Goal: Obtain resource: Download file/media

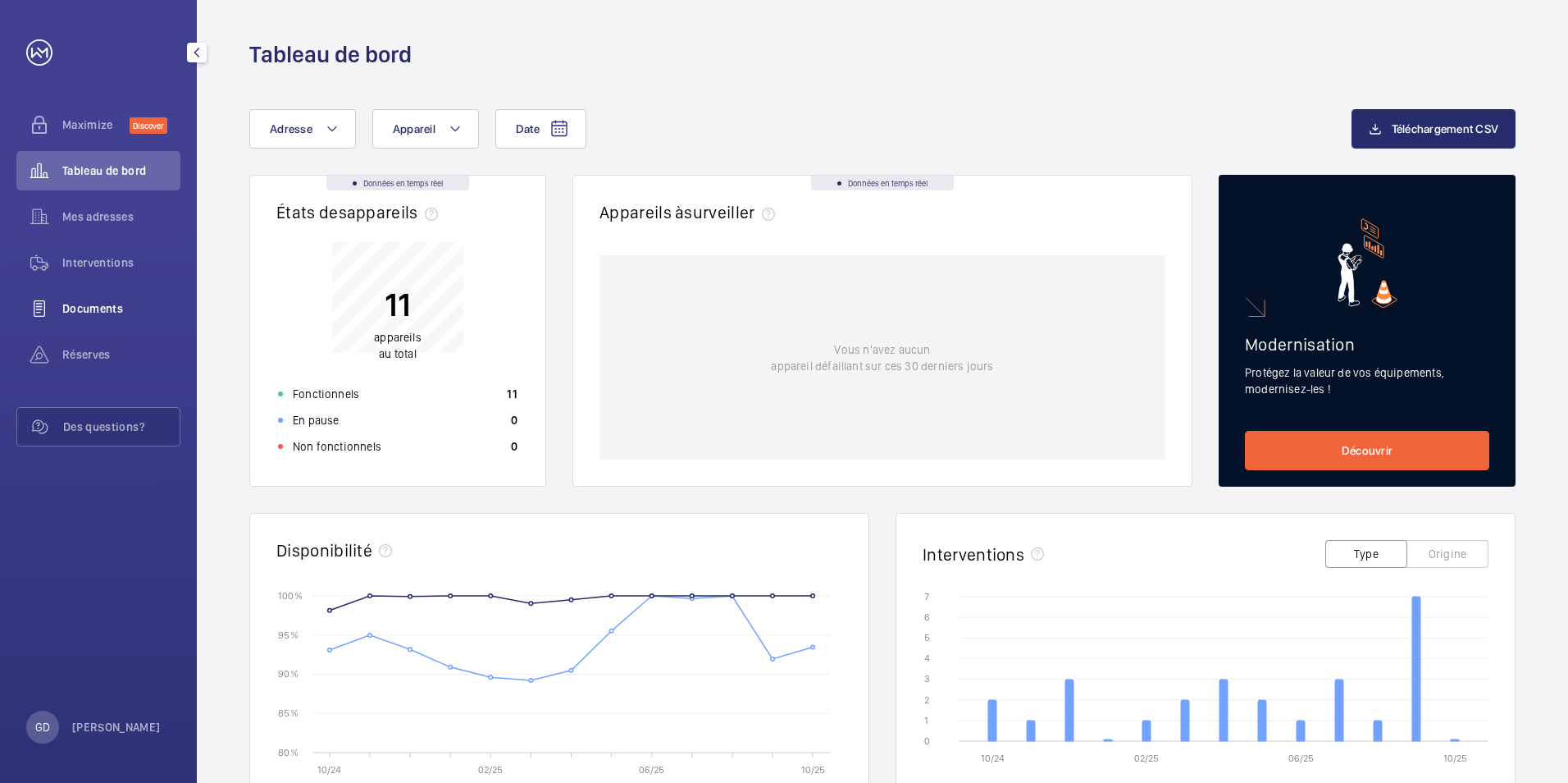
click at [98, 306] on span "Documents" at bounding box center [121, 308] width 118 height 17
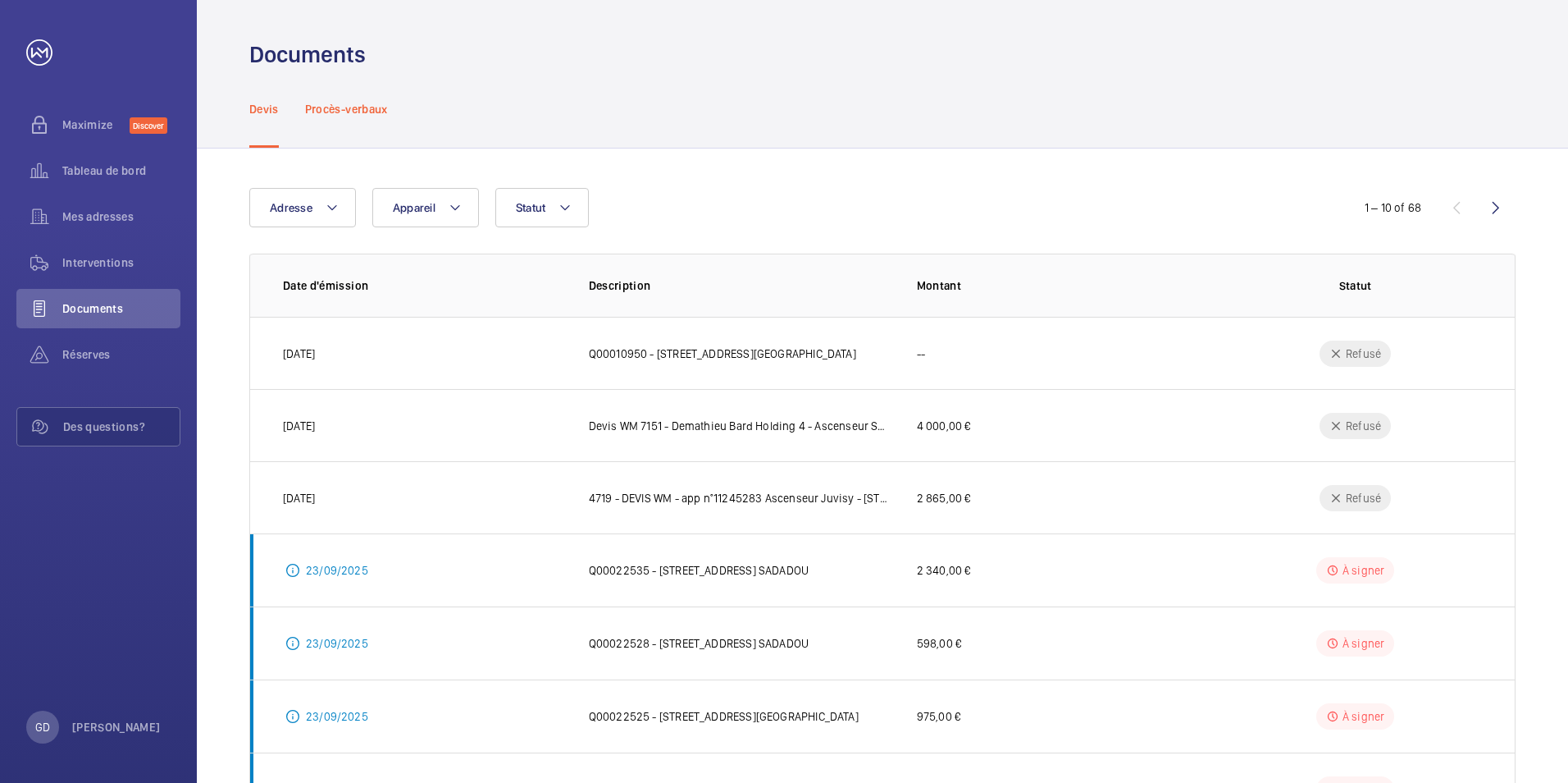
click at [360, 101] on p "Procès-verbaux" at bounding box center [346, 108] width 83 height 17
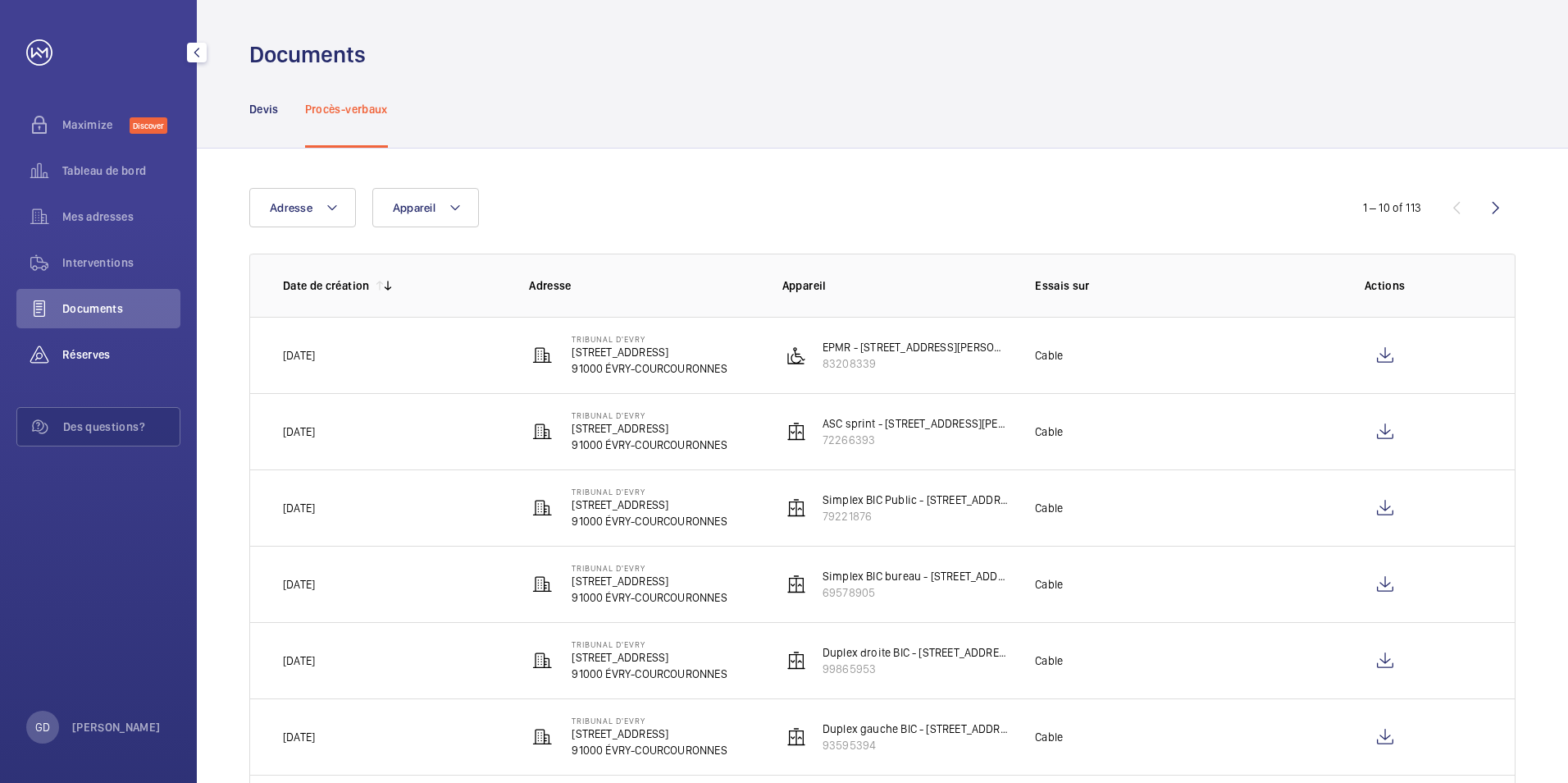
click at [91, 356] on span "Réserves" at bounding box center [121, 354] width 118 height 17
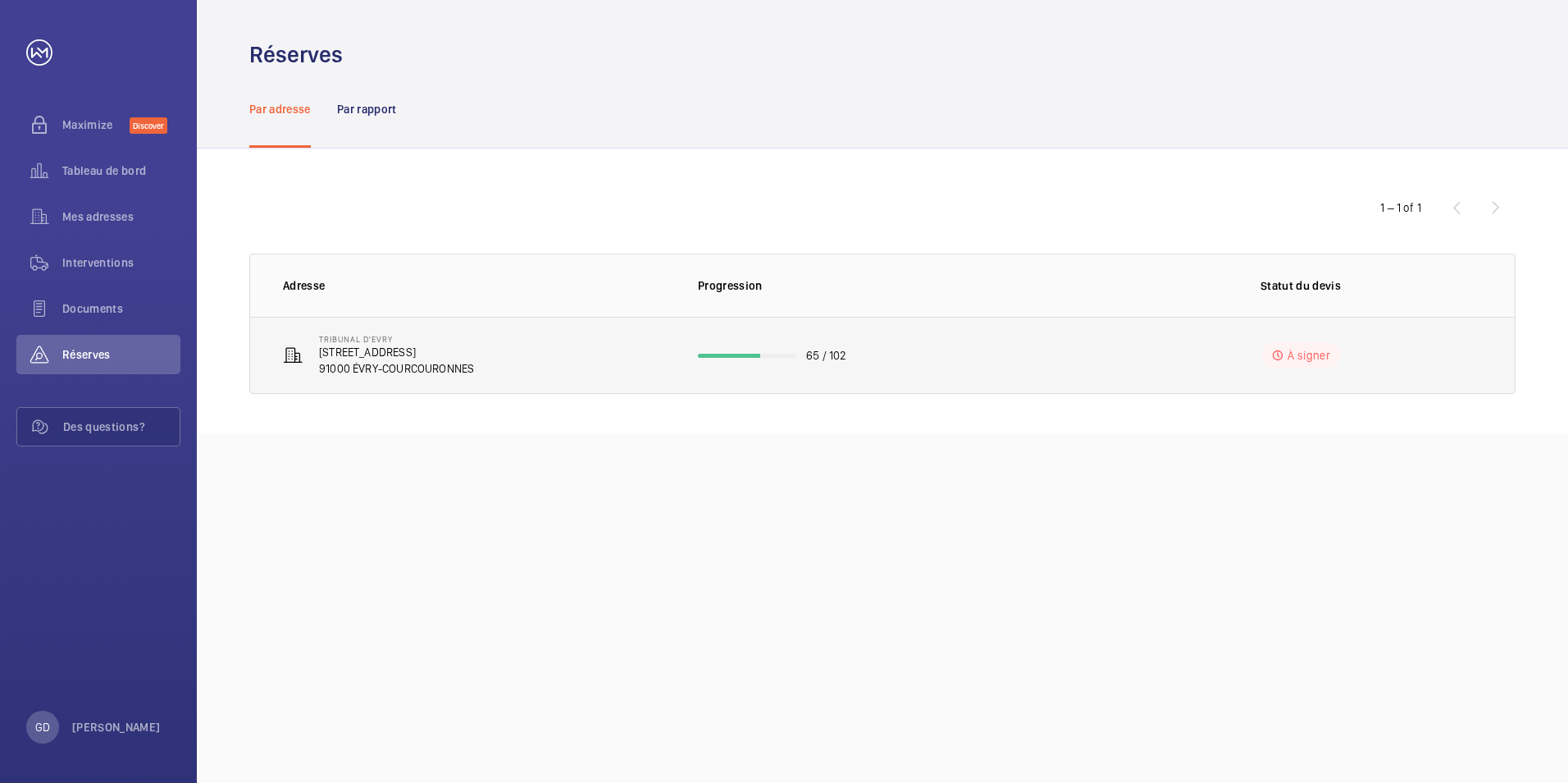
click at [363, 340] on p "Tribunal d'Evry" at bounding box center [396, 338] width 155 height 10
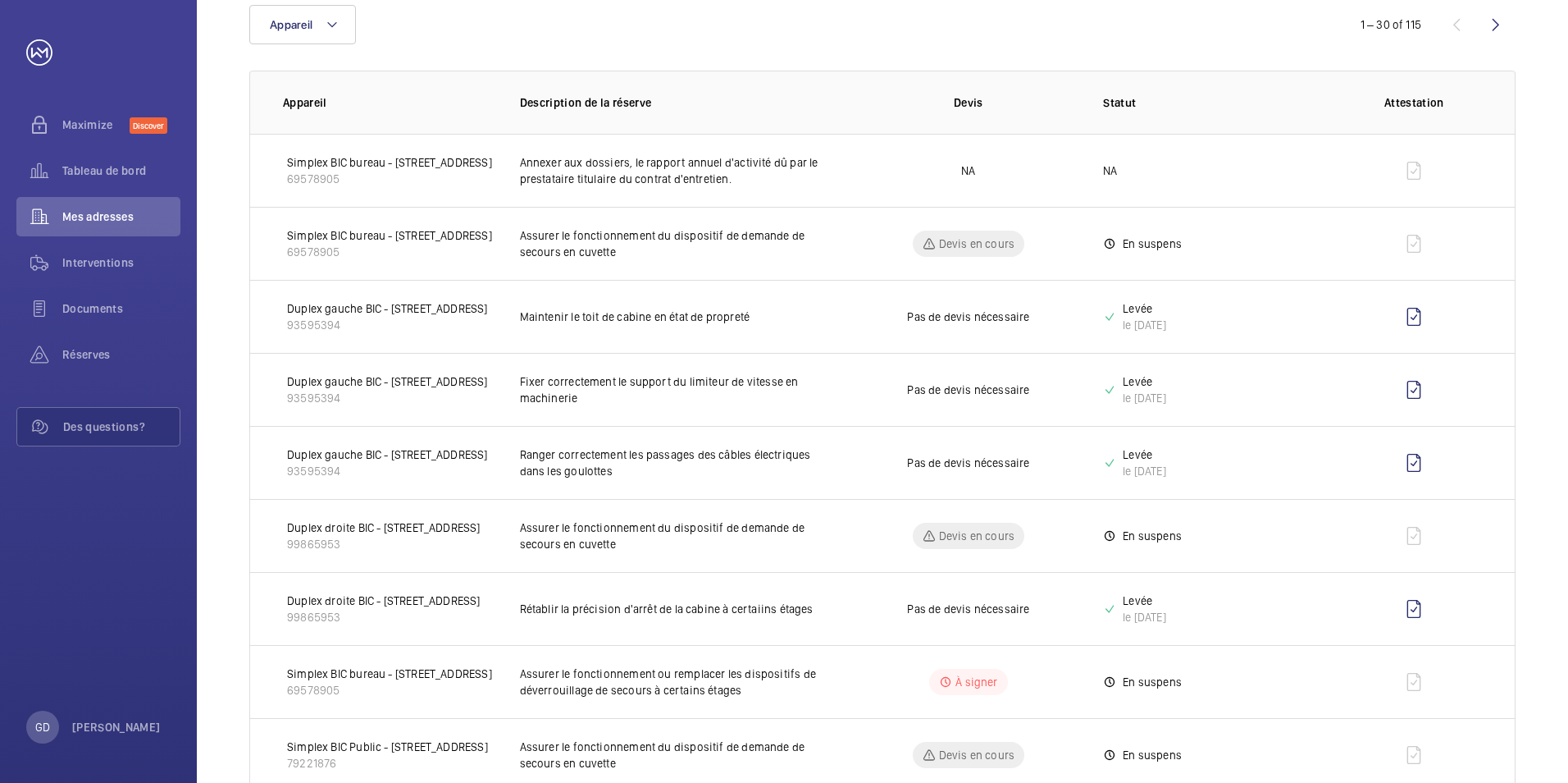
scroll to position [329, 0]
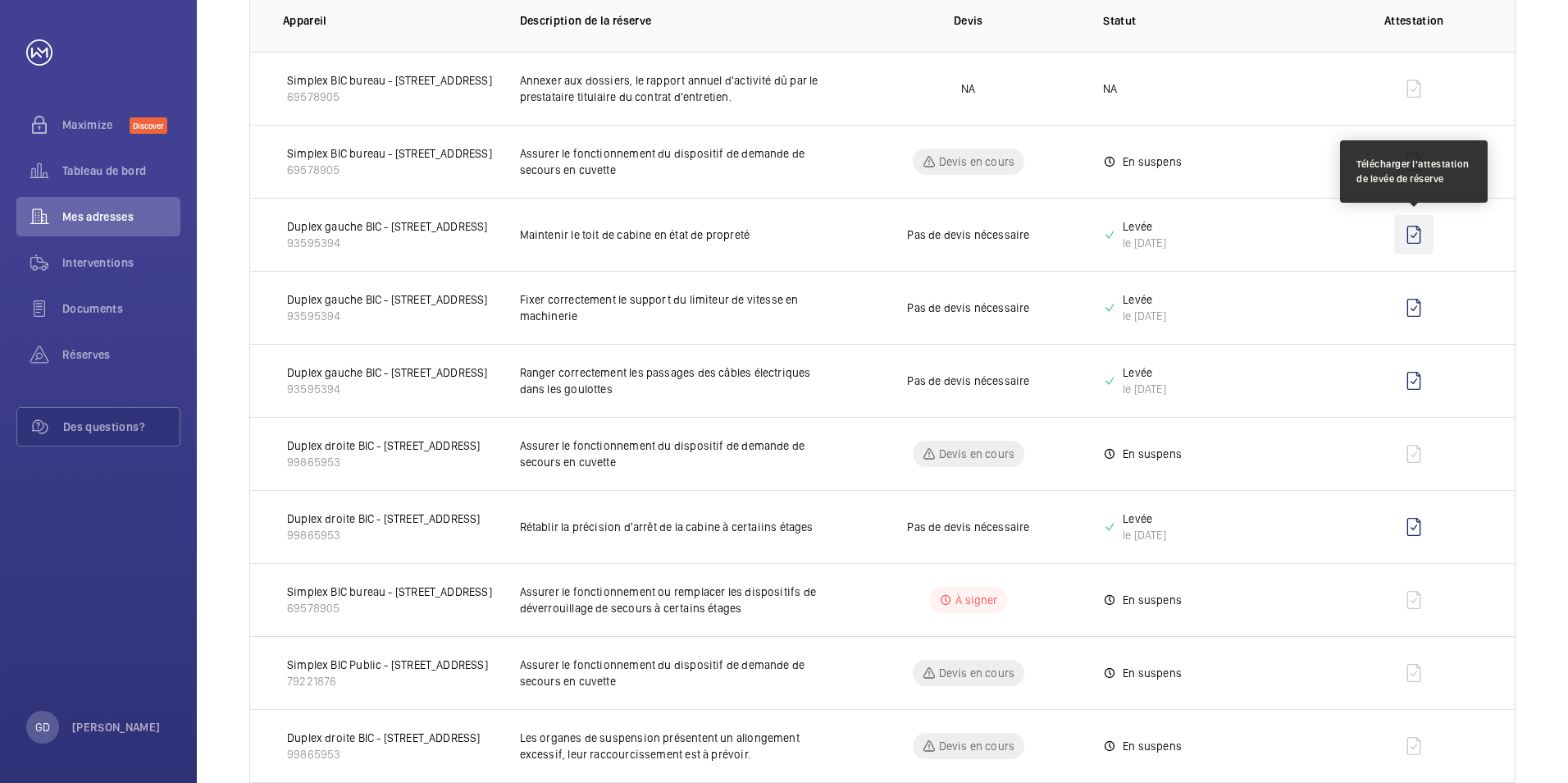
click at [1411, 239] on wm-front-icon-button at bounding box center [1413, 234] width 39 height 39
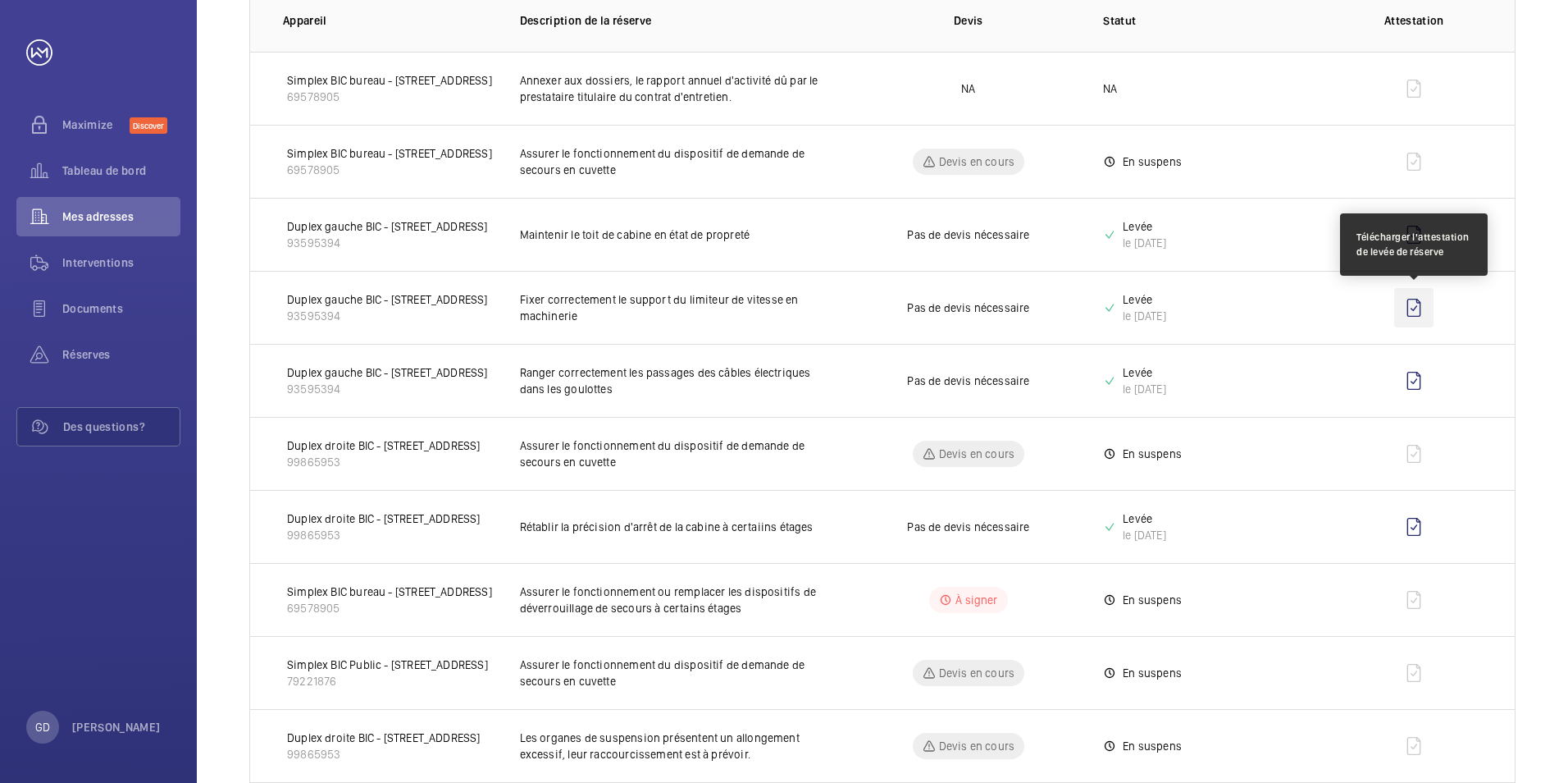
click at [1413, 310] on wm-front-icon-button at bounding box center [1413, 308] width 39 height 39
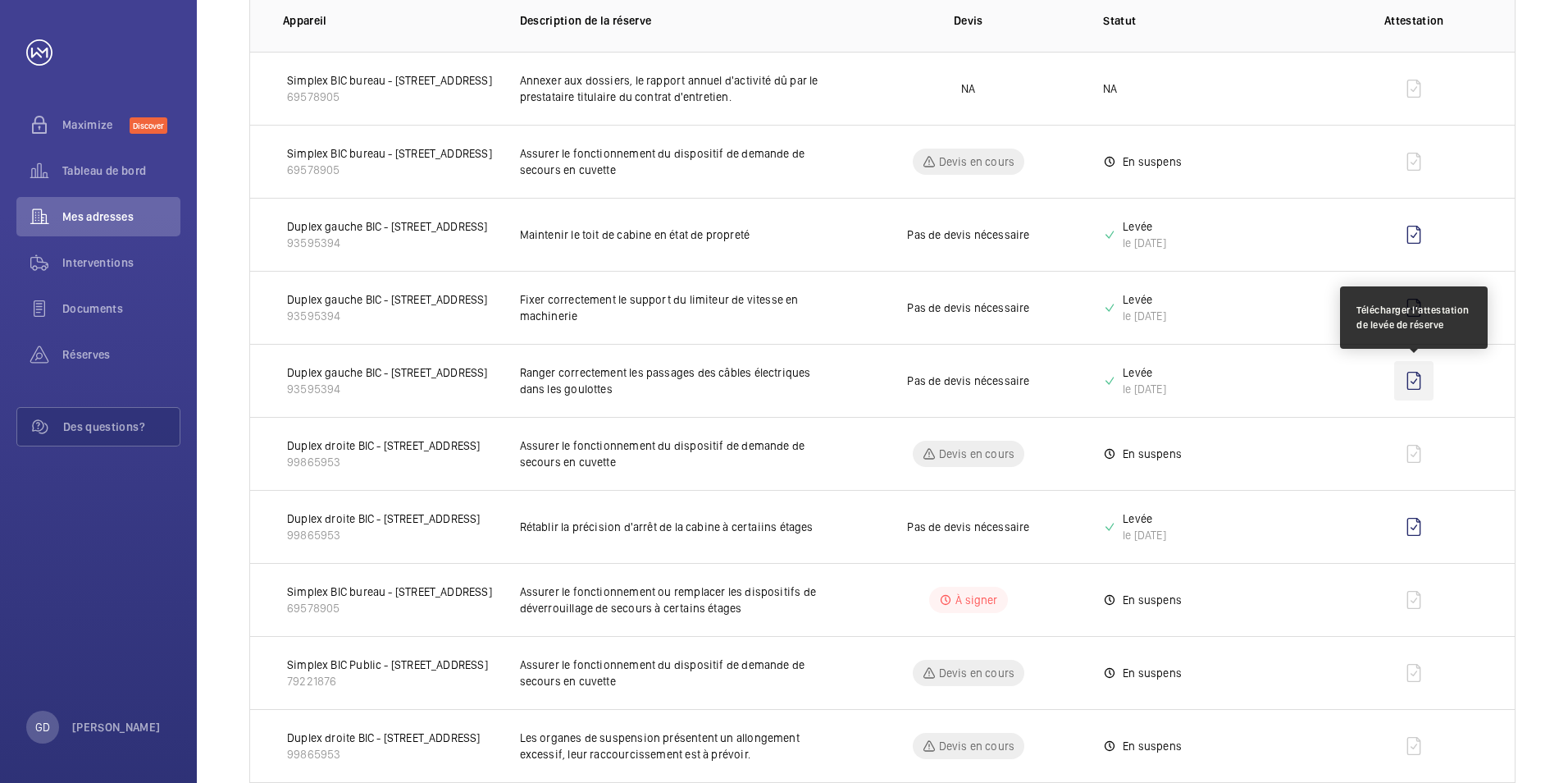
click at [1410, 378] on wm-front-icon-button at bounding box center [1413, 380] width 39 height 39
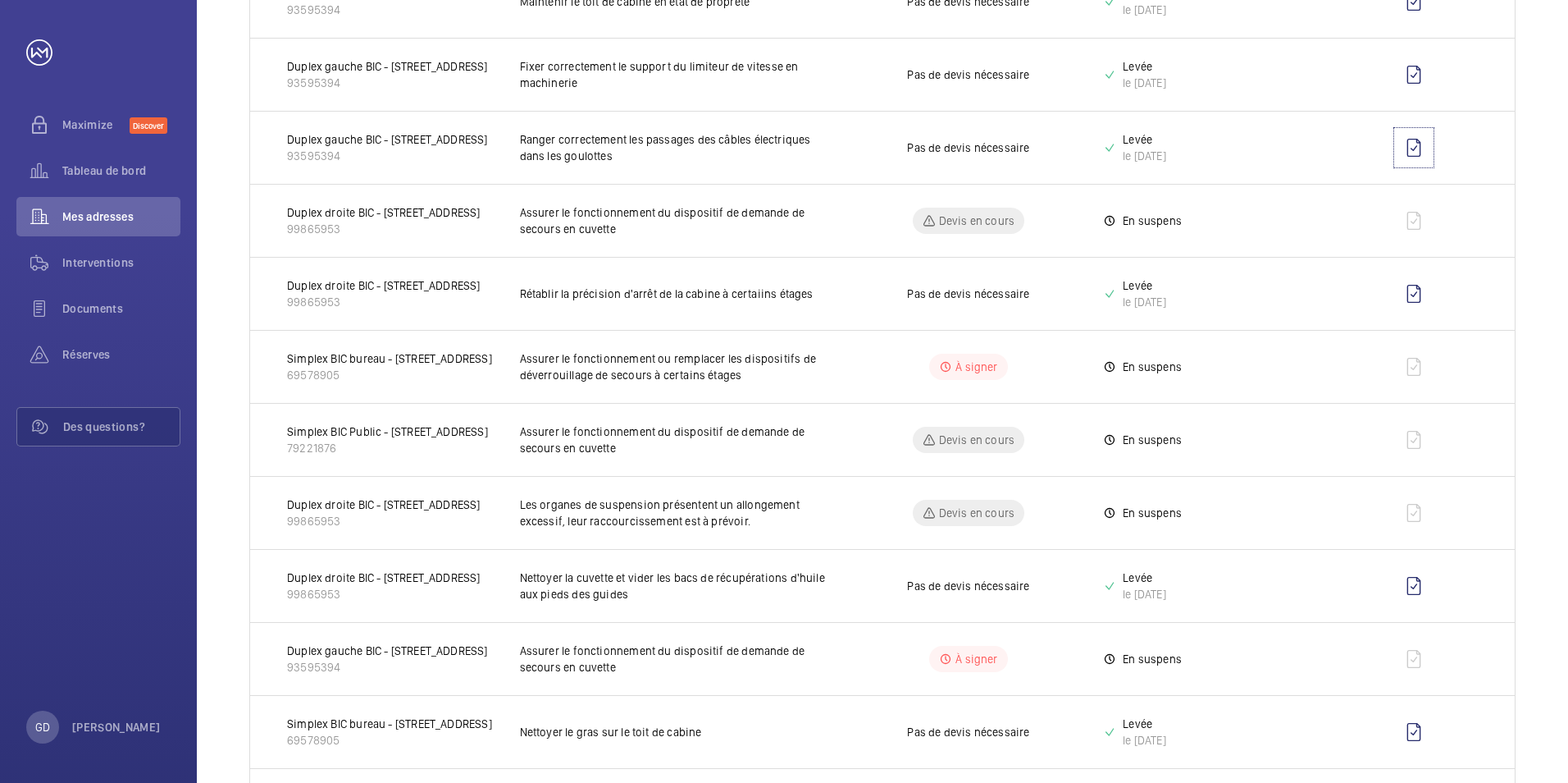
scroll to position [574, 0]
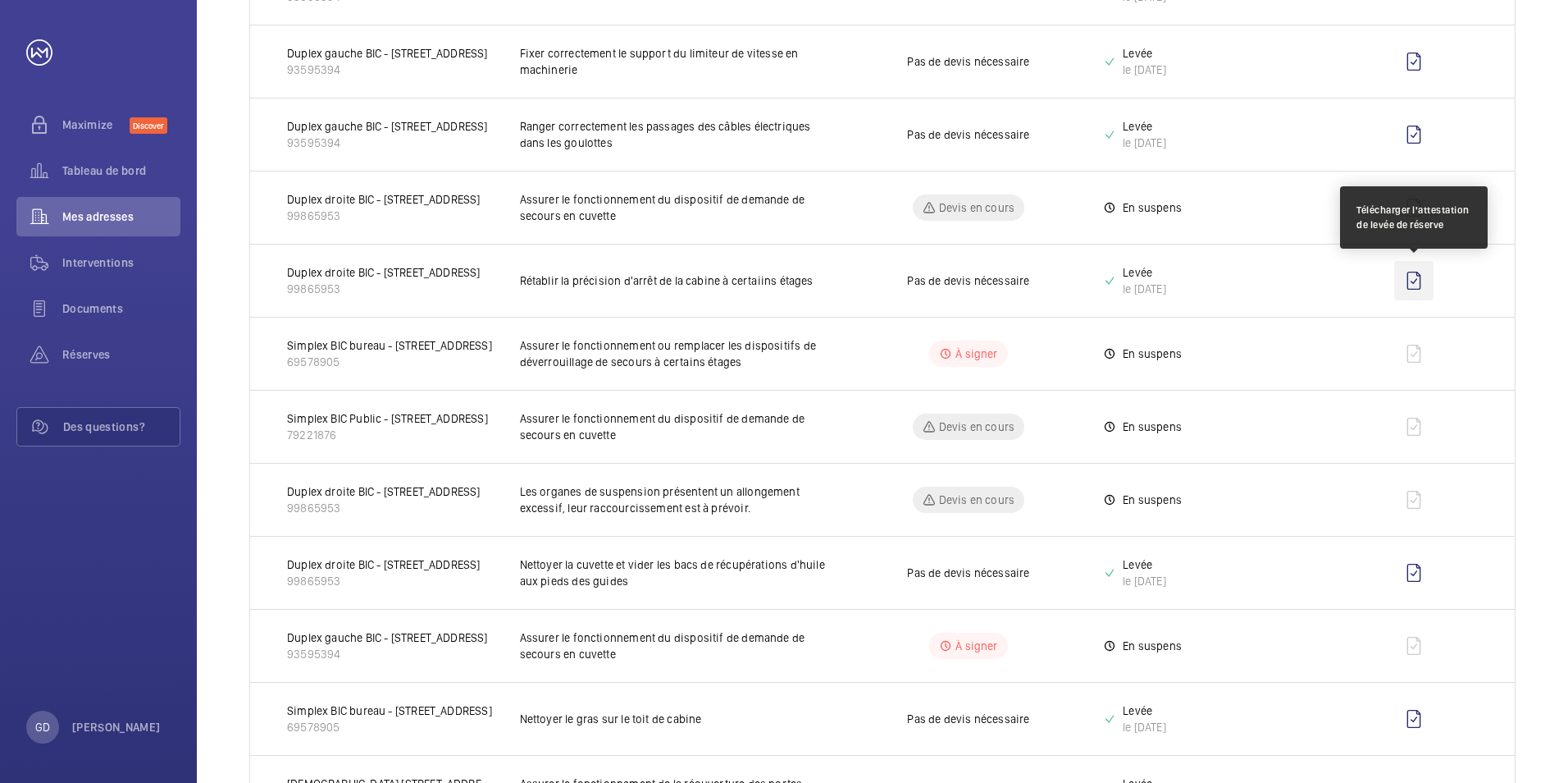
click at [1414, 284] on wm-front-icon-button at bounding box center [1413, 281] width 39 height 39
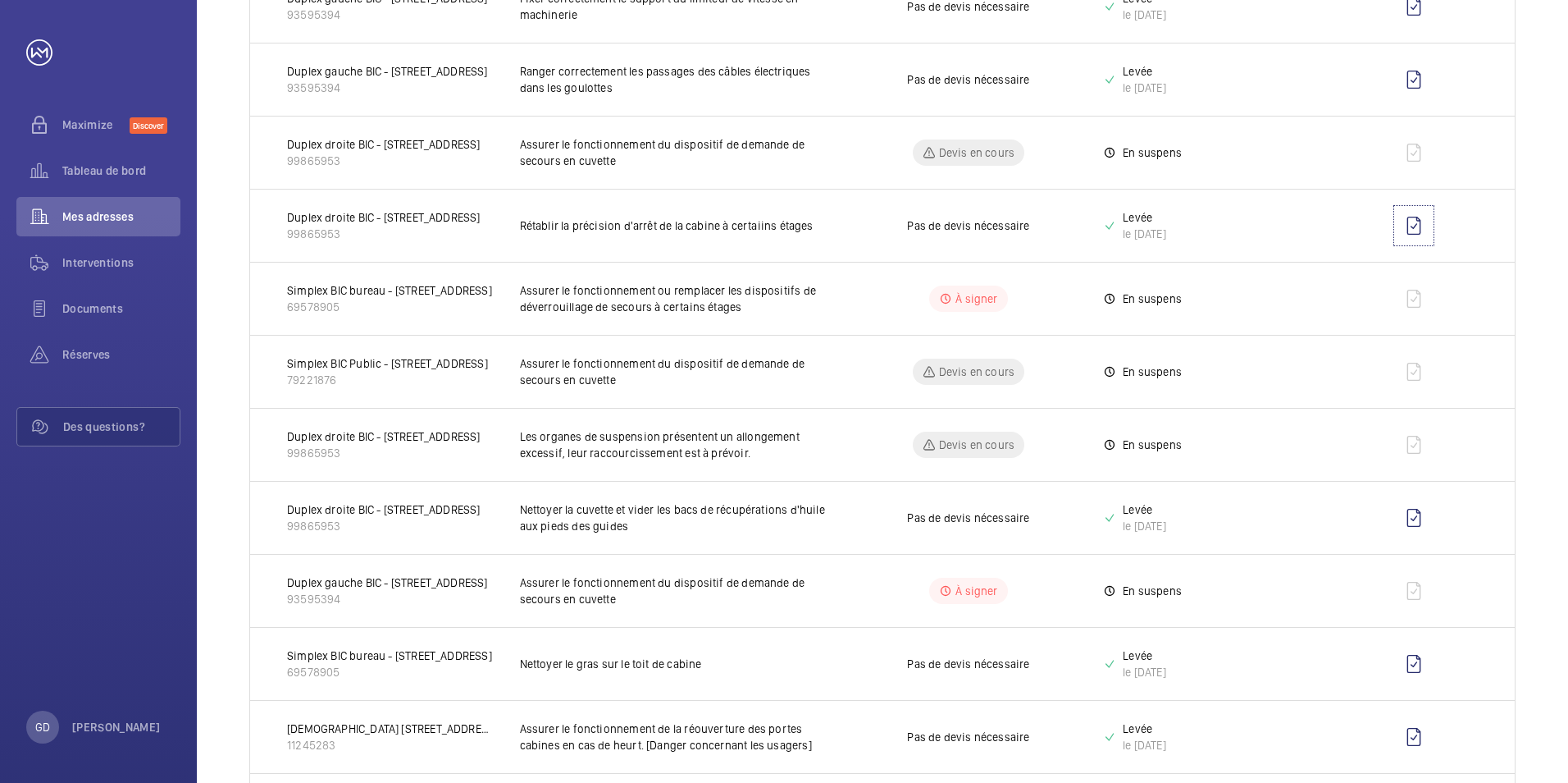
scroll to position [656, 0]
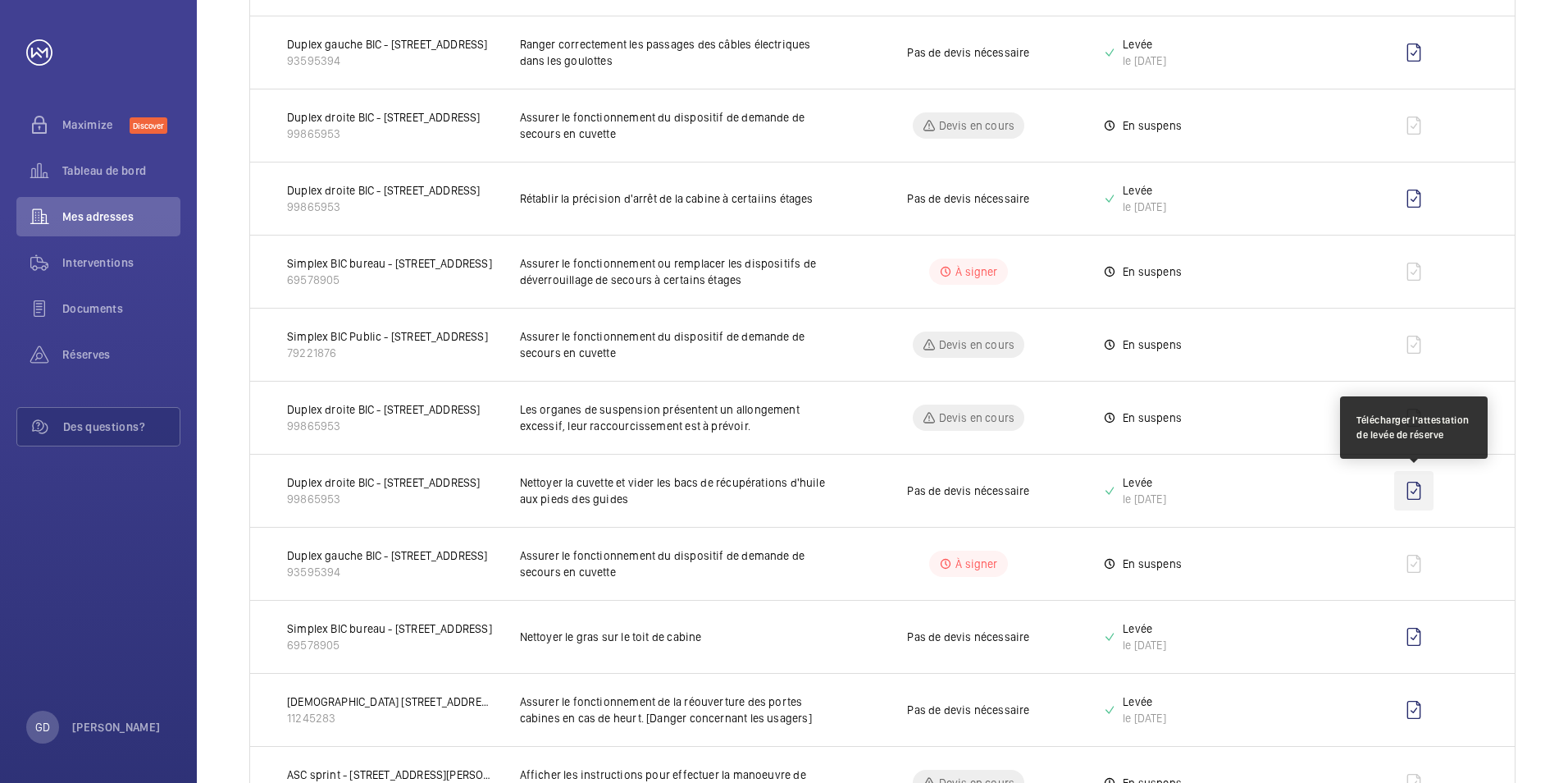
click at [1413, 485] on wm-front-icon-button at bounding box center [1413, 490] width 39 height 39
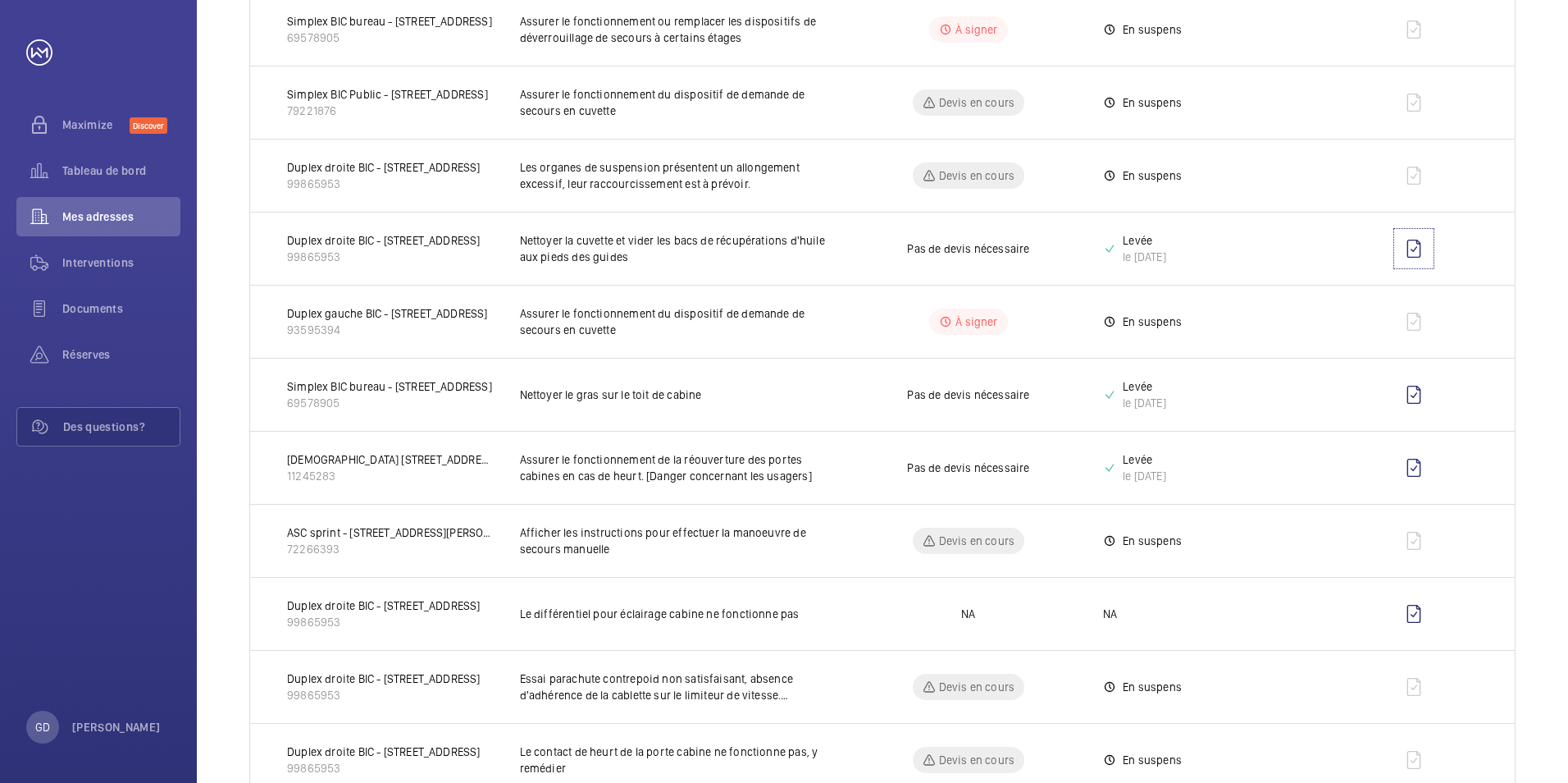
scroll to position [903, 0]
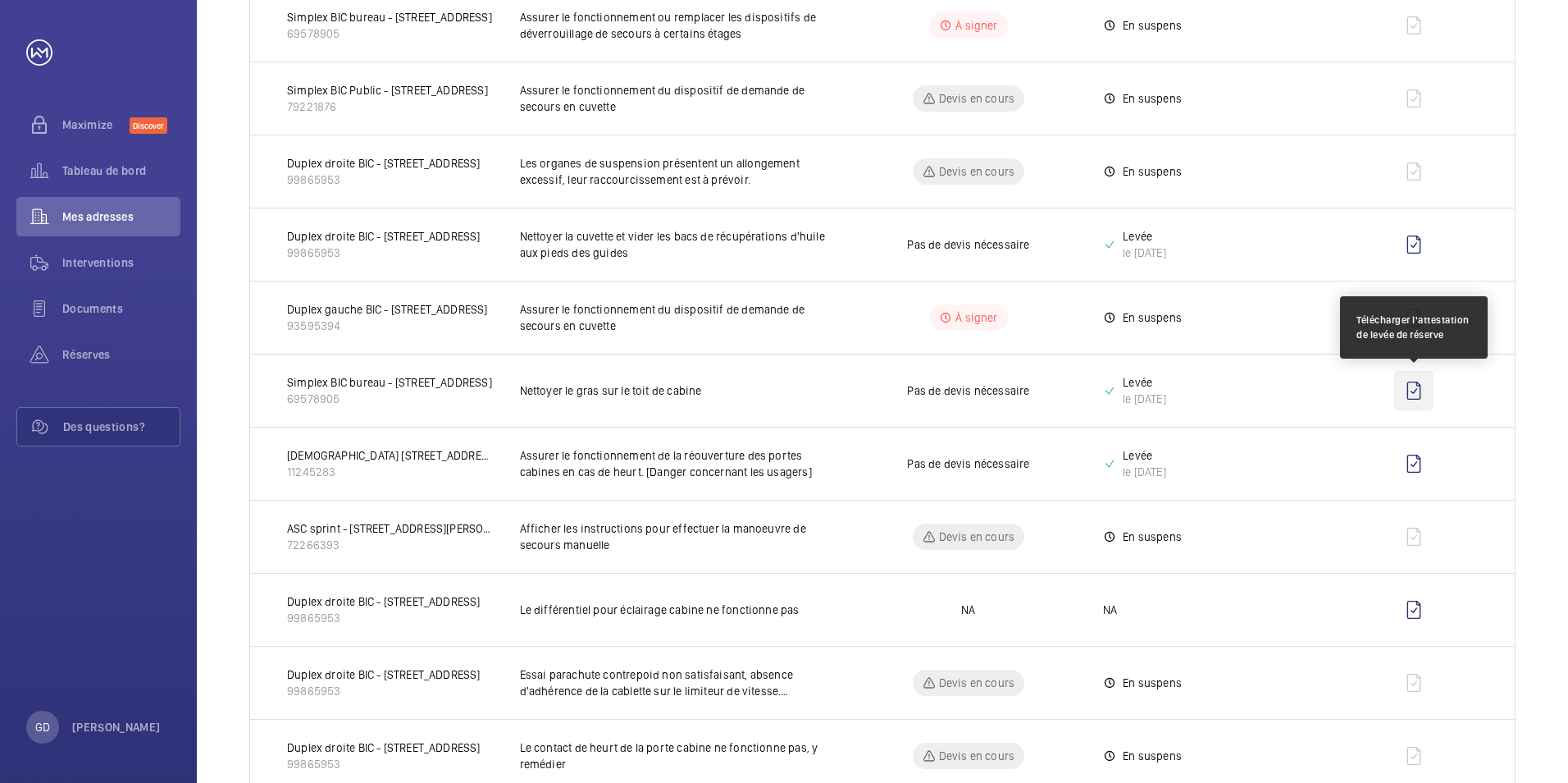
click at [1419, 386] on wm-front-icon-button at bounding box center [1413, 390] width 39 height 39
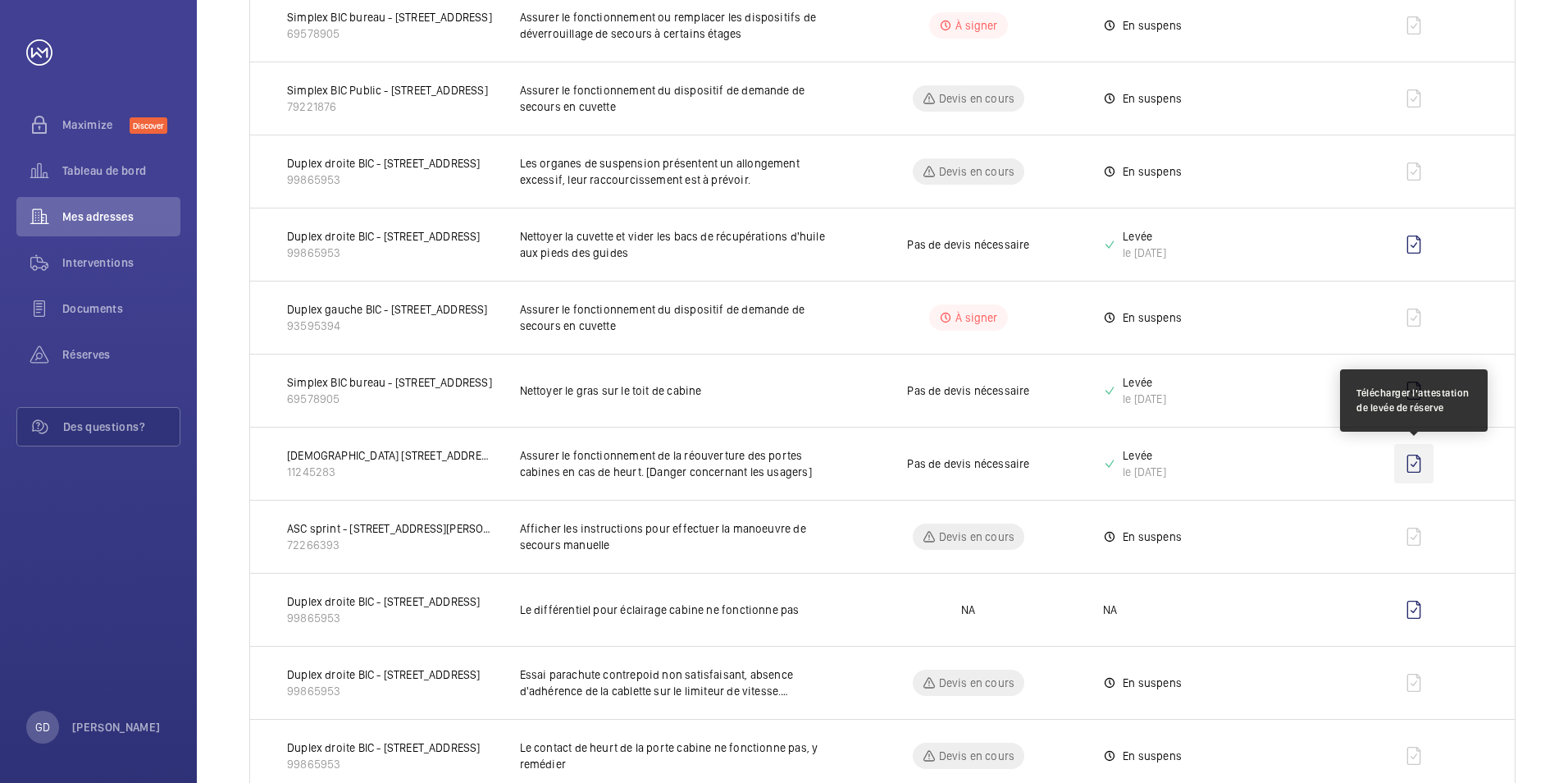
click at [1415, 468] on wm-front-icon-button at bounding box center [1413, 463] width 39 height 39
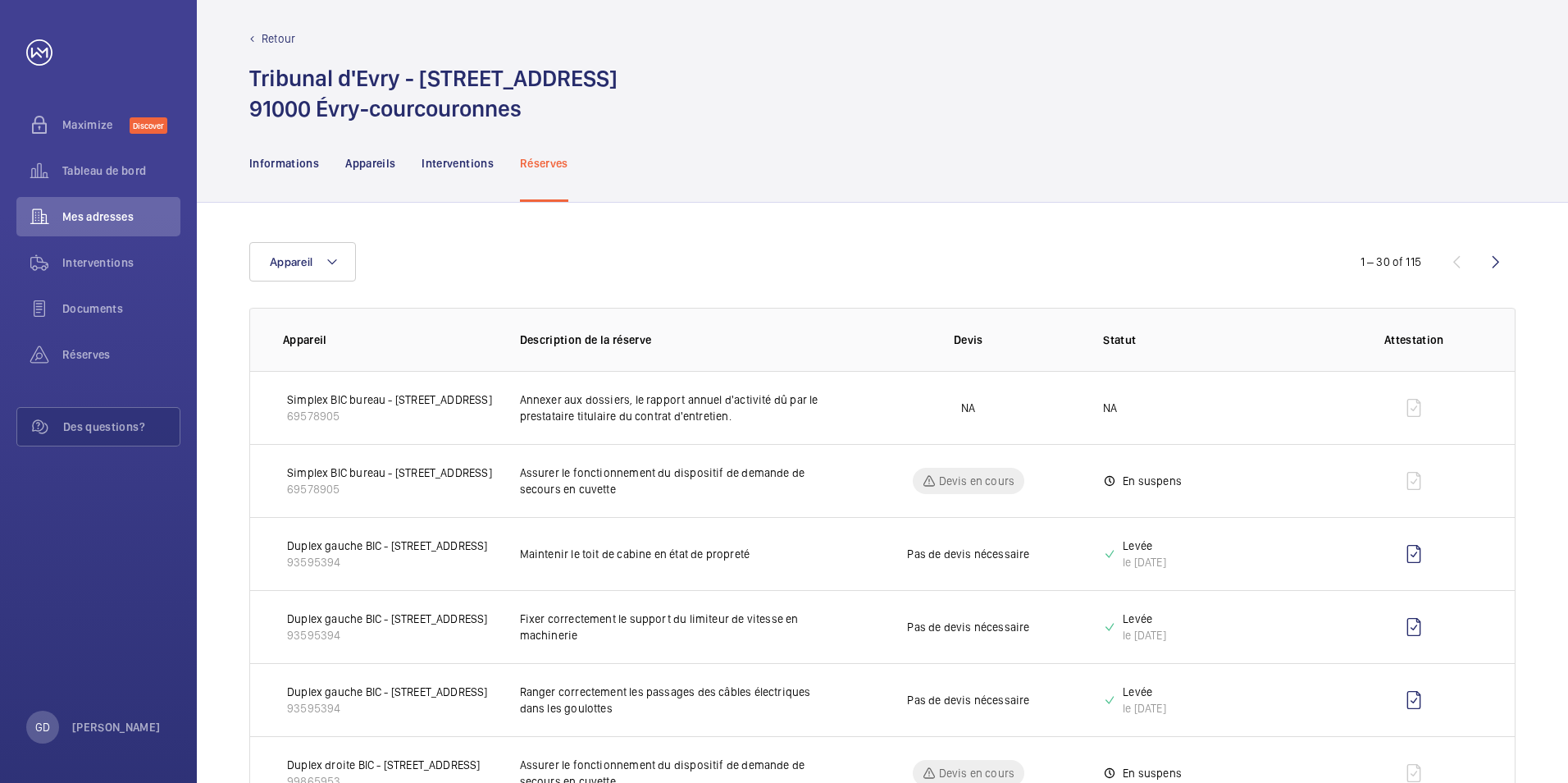
scroll to position [0, 0]
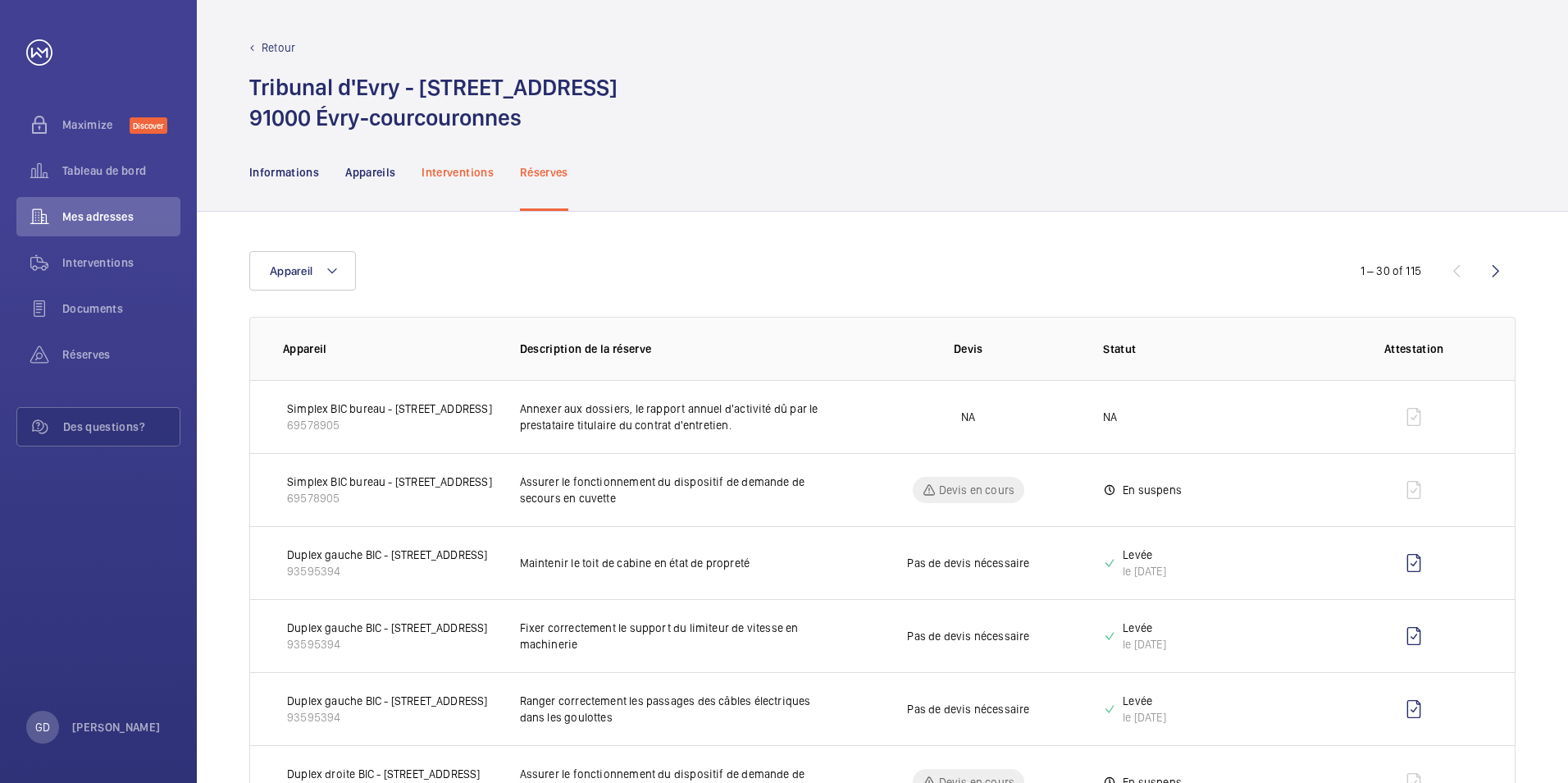
click at [461, 170] on p "Interventions" at bounding box center [458, 172] width 73 height 17
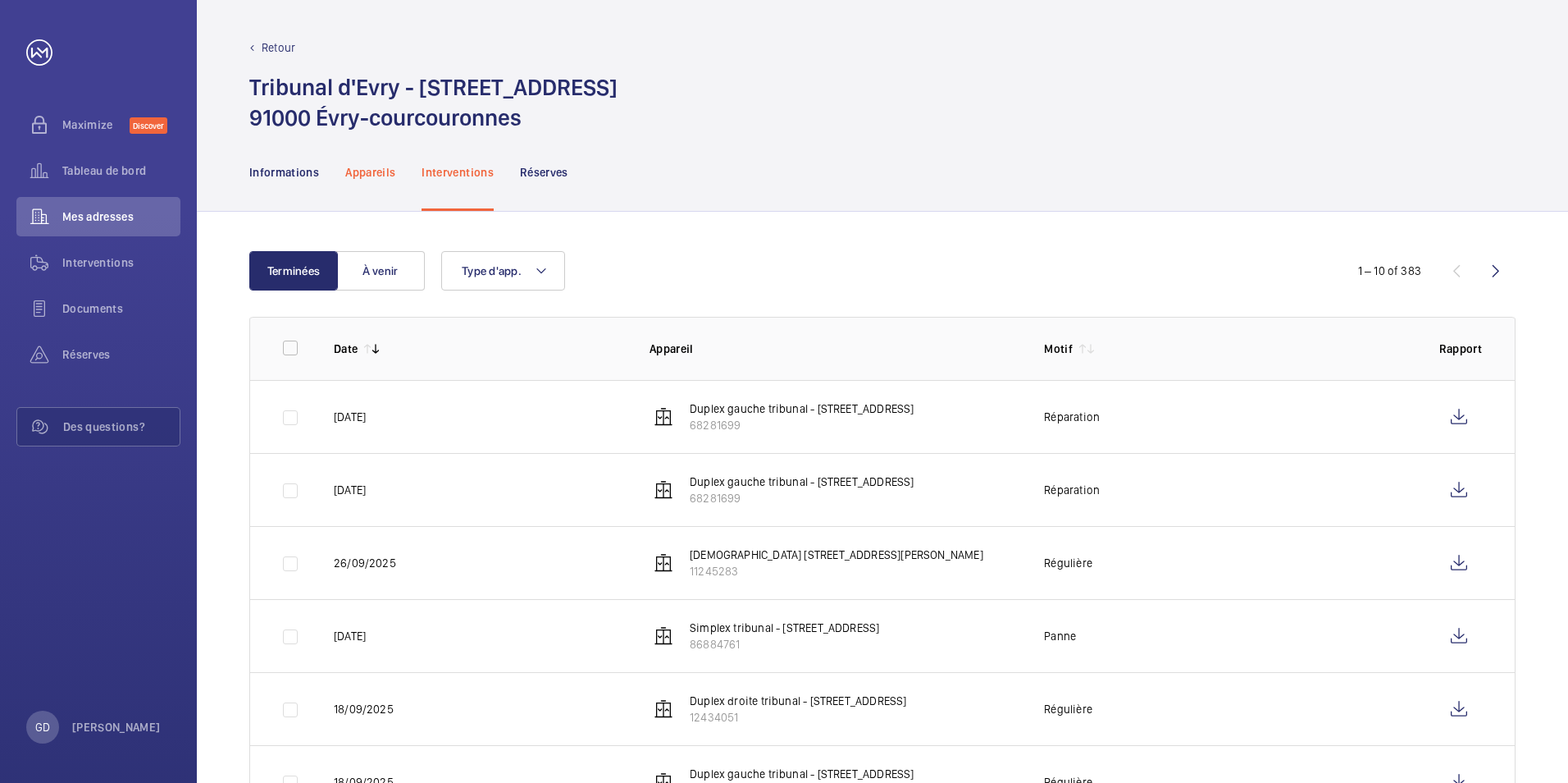
click at [364, 179] on p "Appareils" at bounding box center [370, 172] width 50 height 17
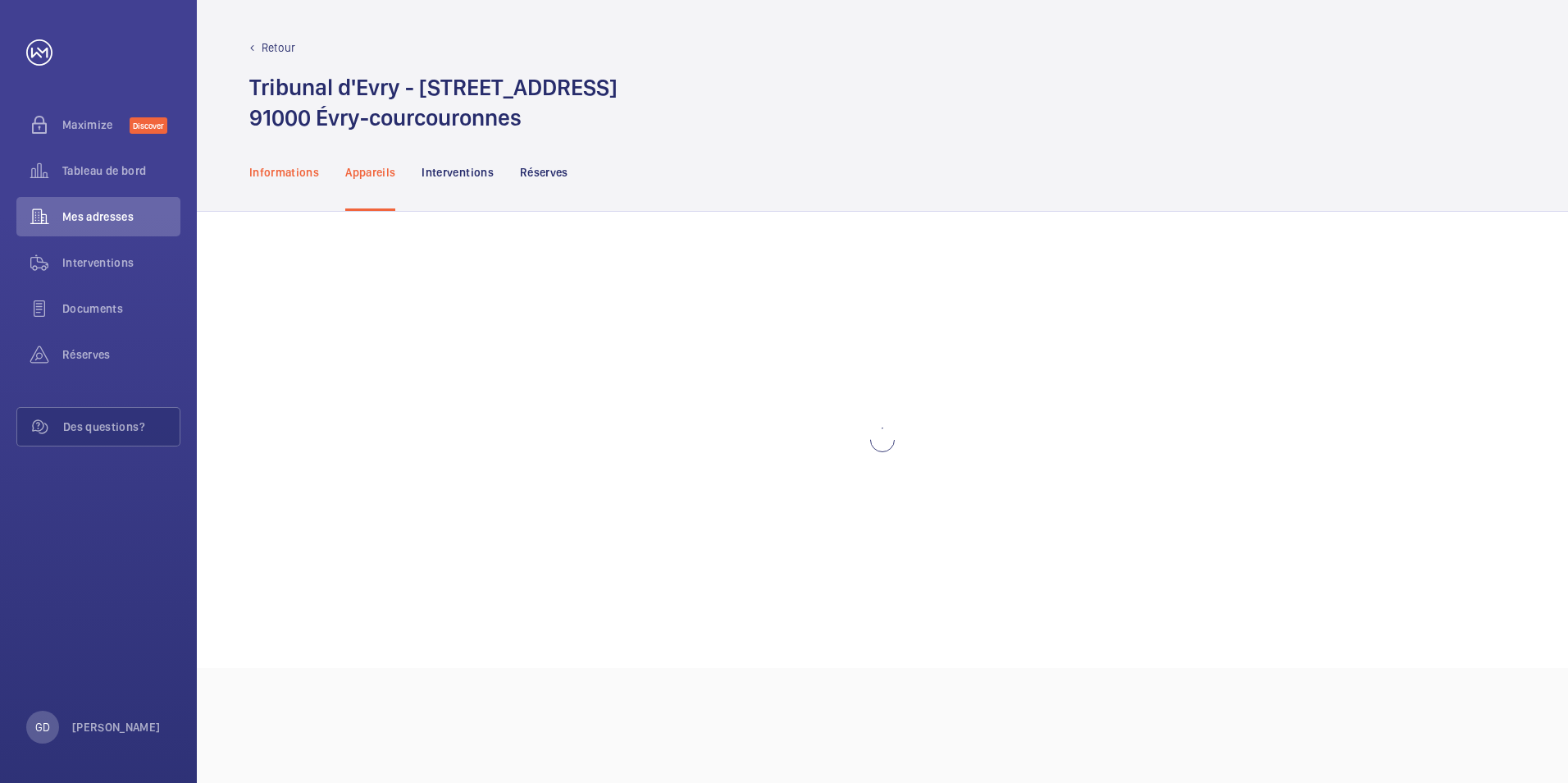
click at [288, 177] on p "Informations" at bounding box center [284, 172] width 70 height 17
